Goal: Find specific page/section: Find specific page/section

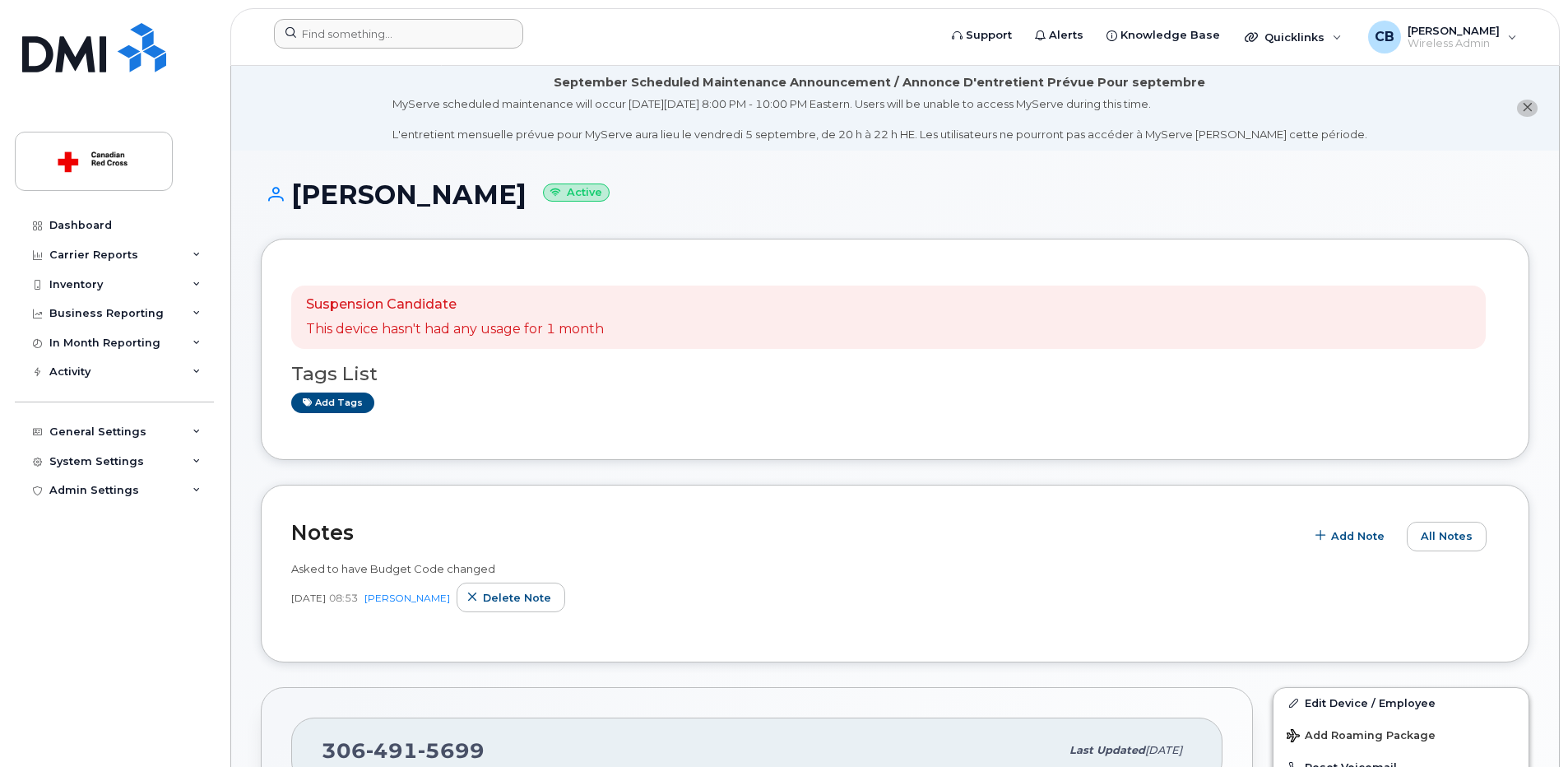
scroll to position [411, 0]
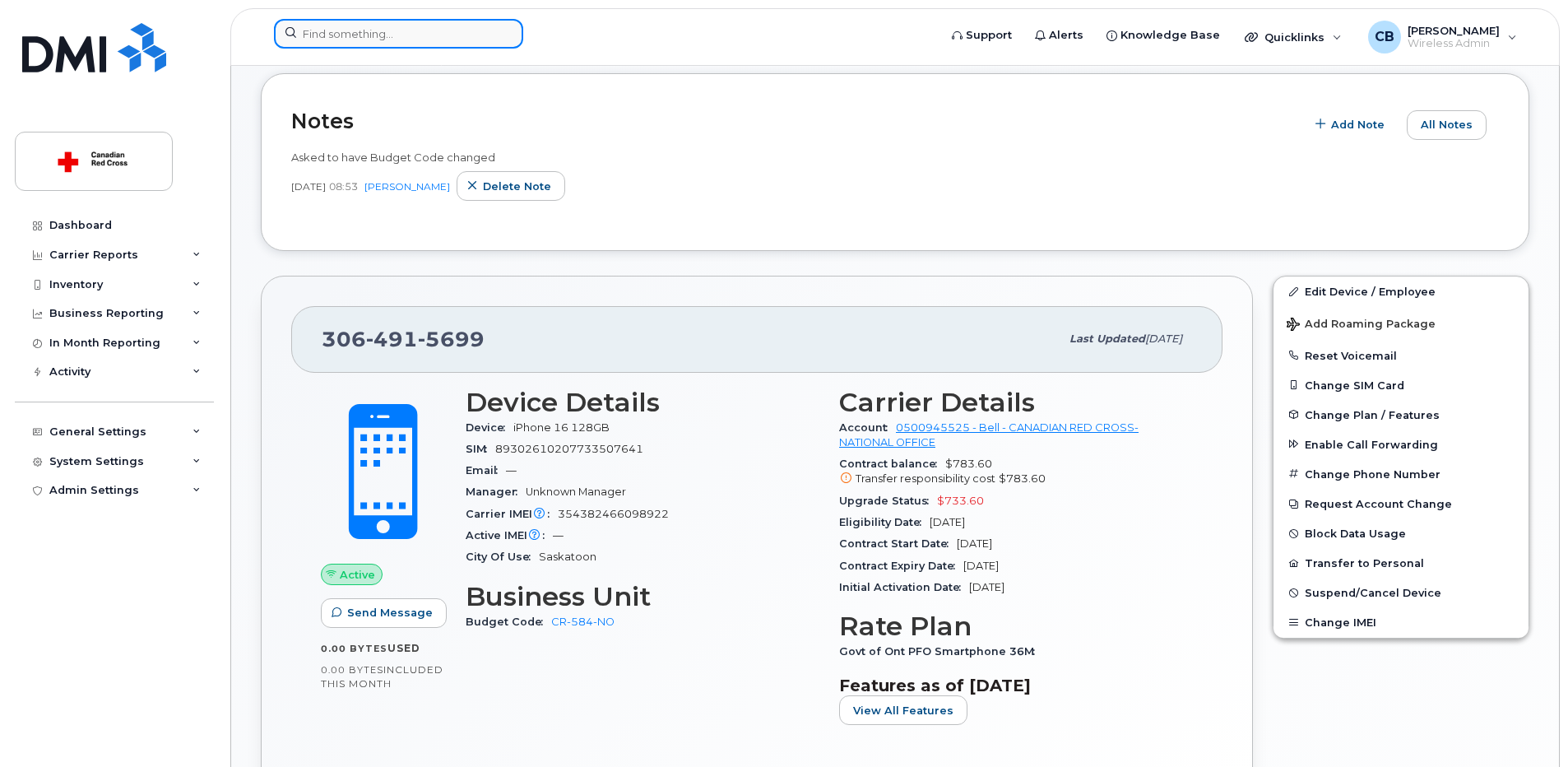
click at [378, 28] on input at bounding box center [398, 34] width 249 height 30
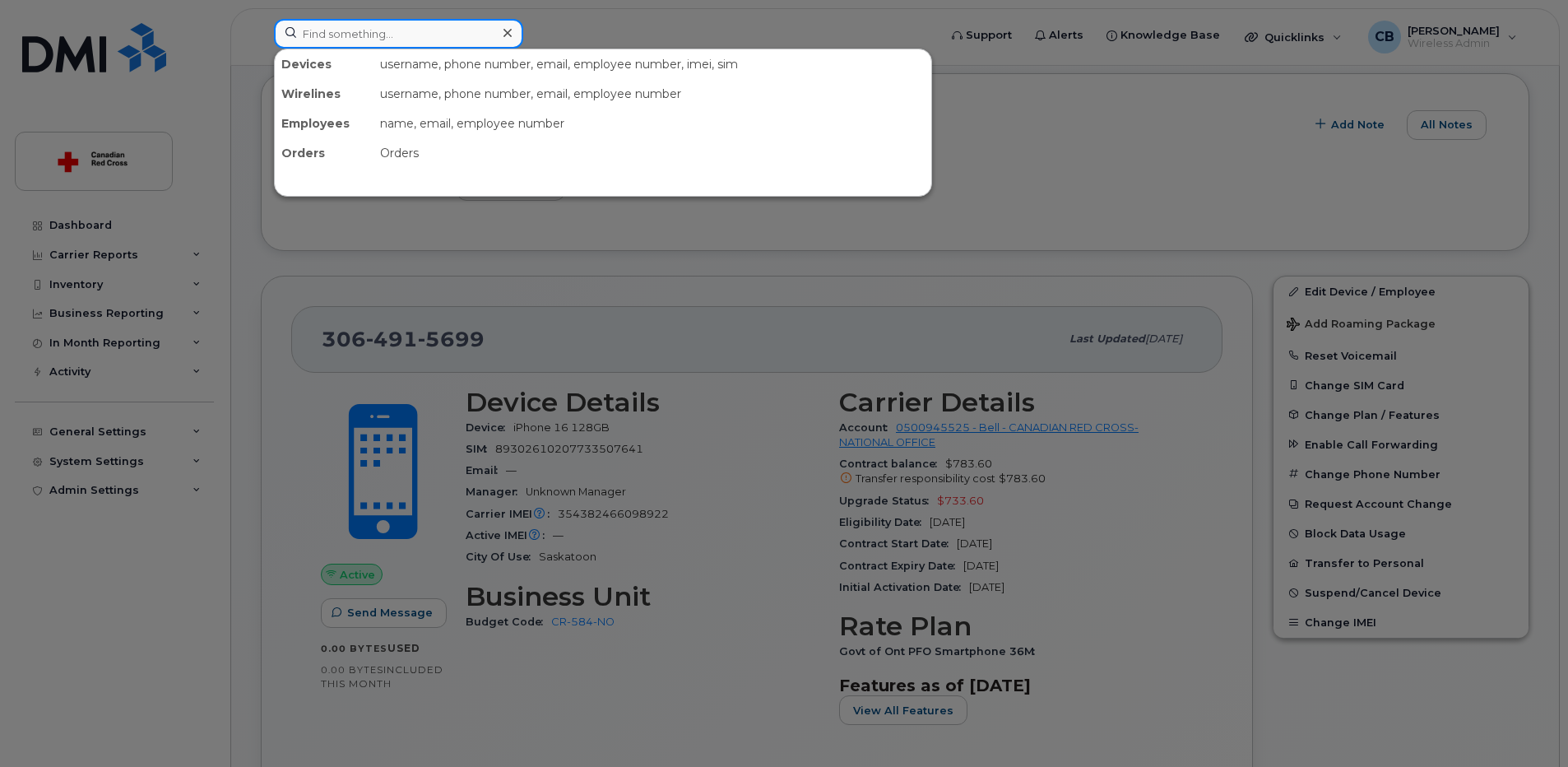
paste input "5192217717"
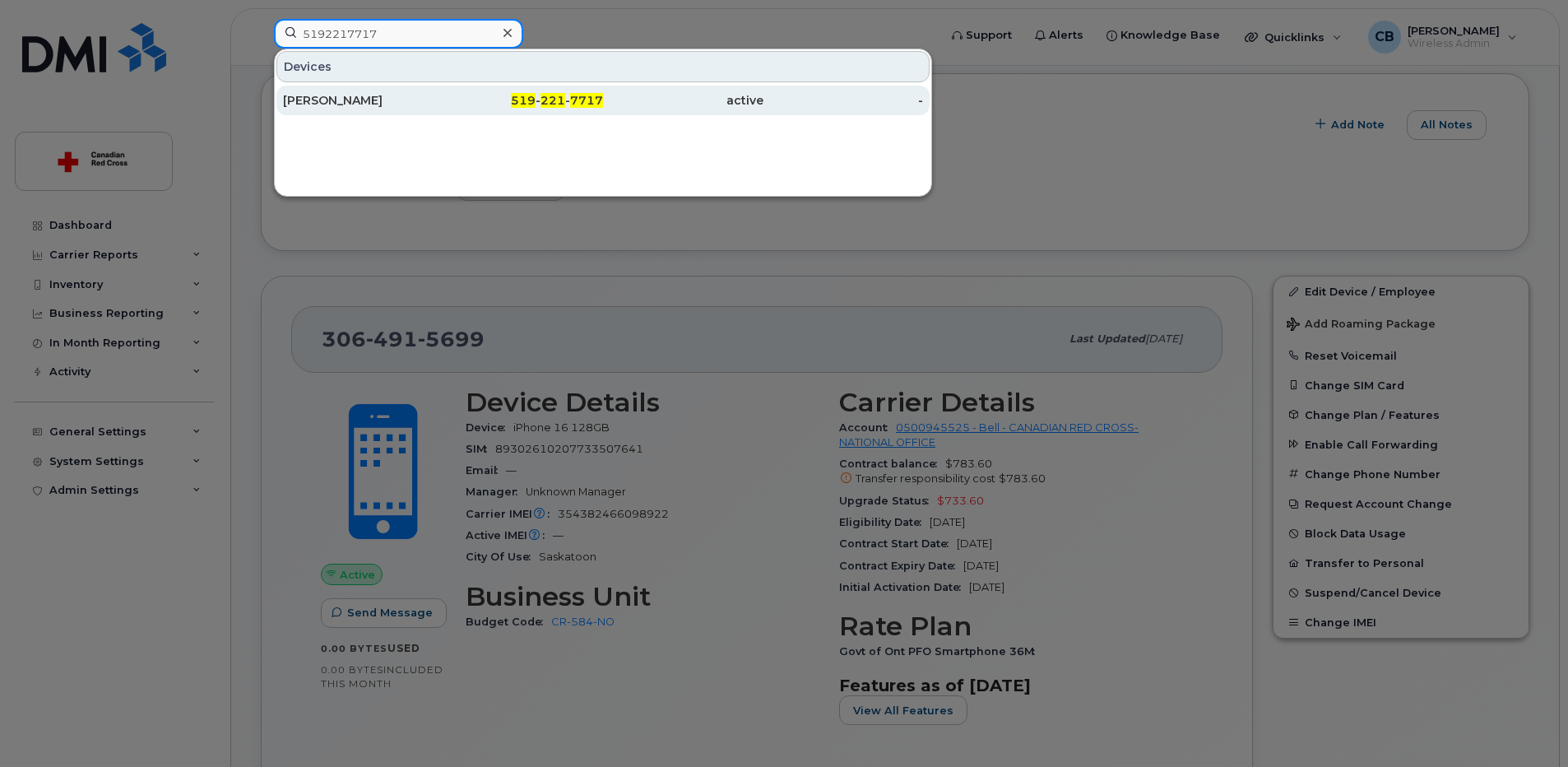
type input "5192217717"
click at [341, 98] on div "[PERSON_NAME]" at bounding box center [363, 100] width 161 height 16
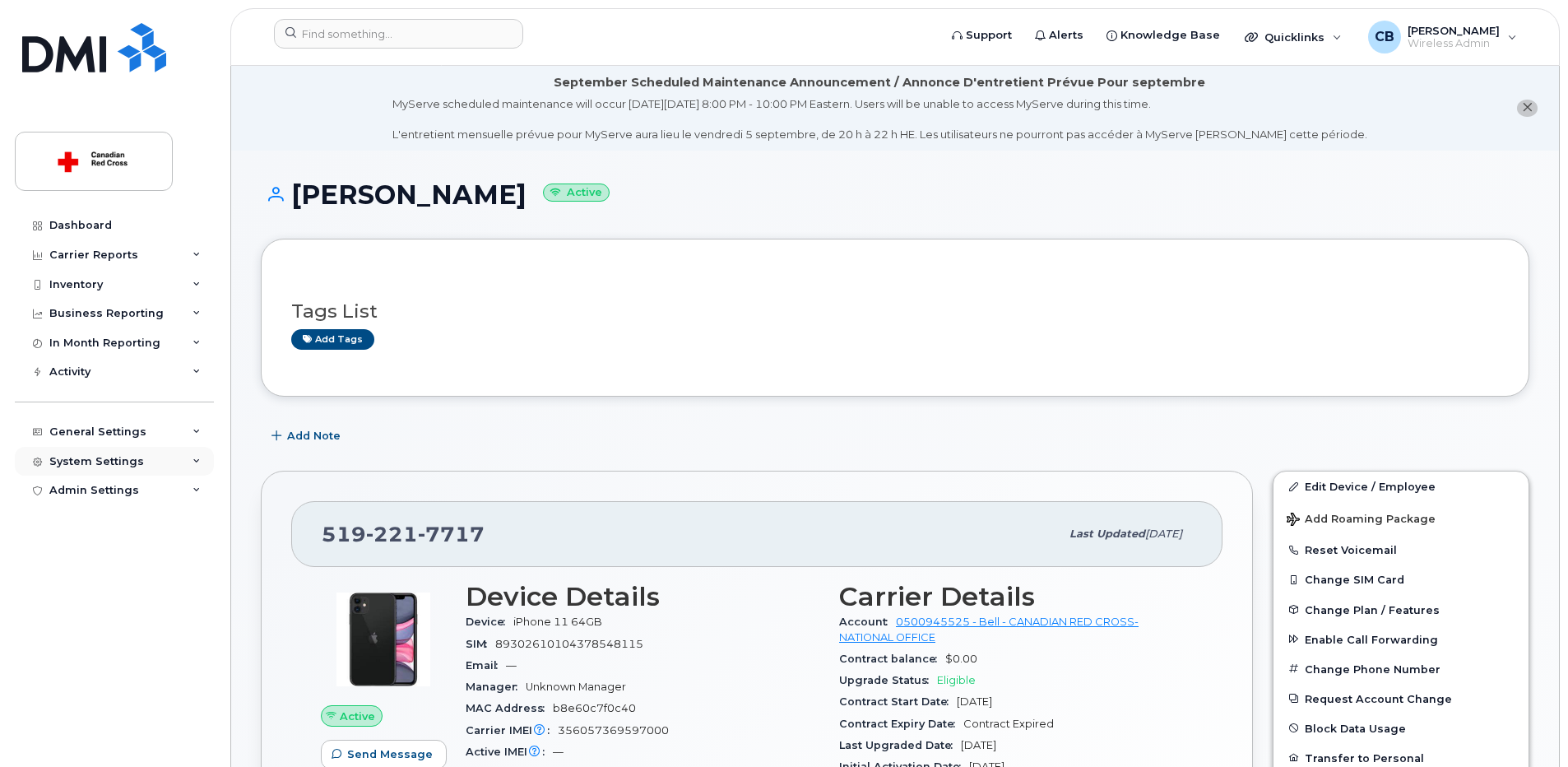
click at [111, 466] on div "System Settings" at bounding box center [96, 462] width 94 height 13
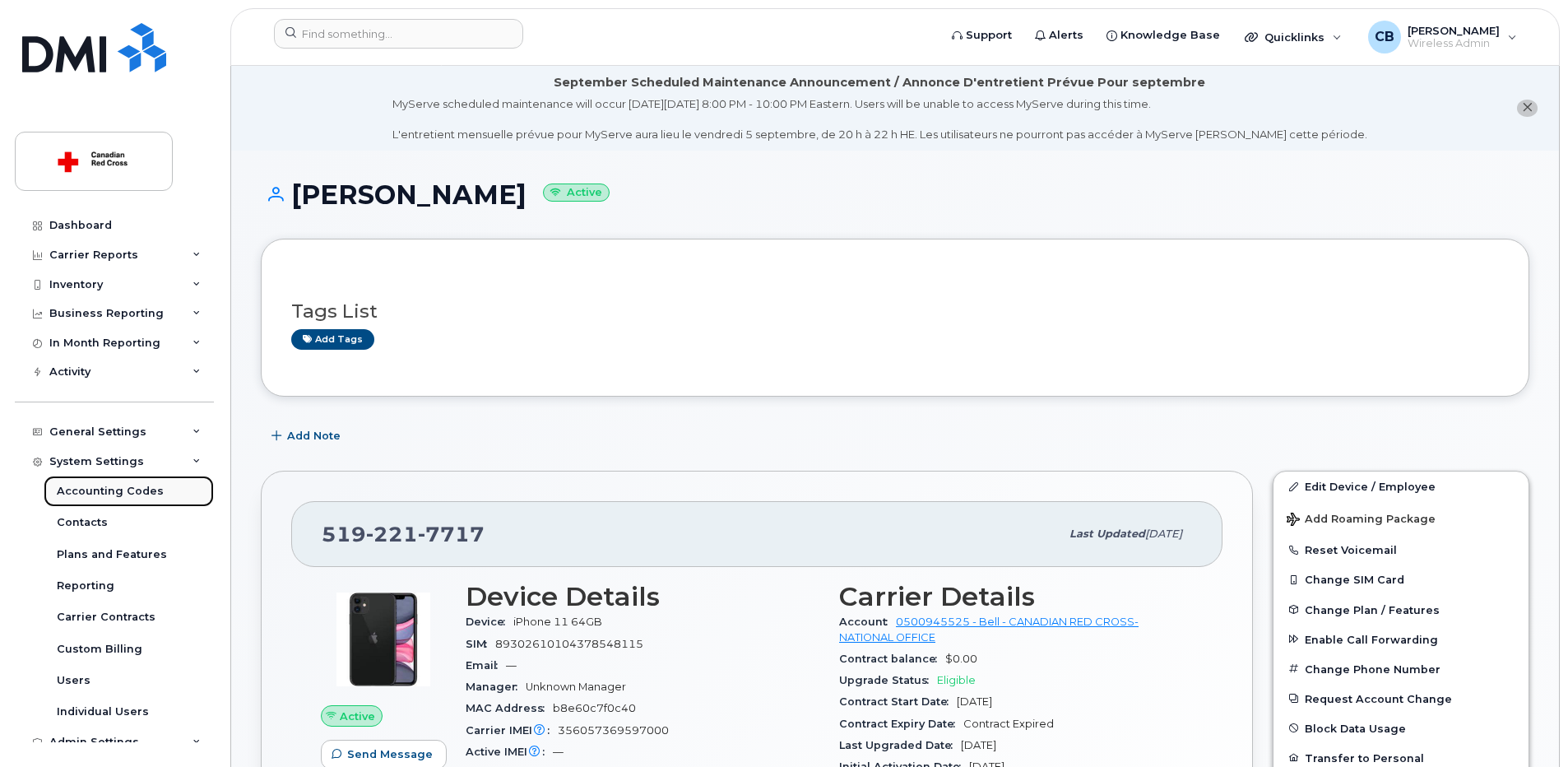
click at [104, 494] on div "Accounting Codes" at bounding box center [110, 491] width 107 height 14
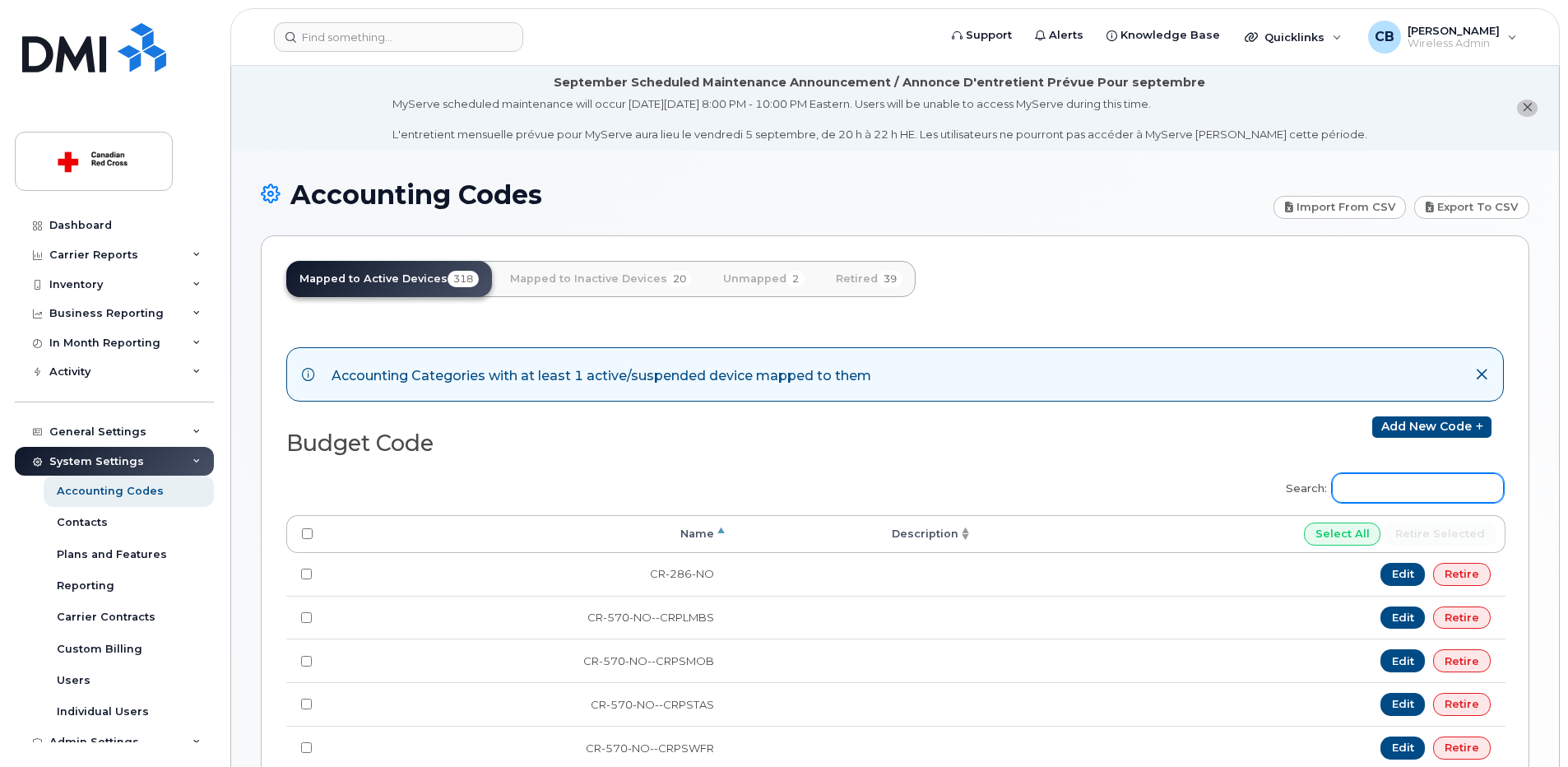
click at [1383, 485] on input "Search:" at bounding box center [1418, 488] width 172 height 30
paste input "EM-340-ON-OWWK"
type input "EM-340-ON"
